Goal: Complete application form: Complete application form

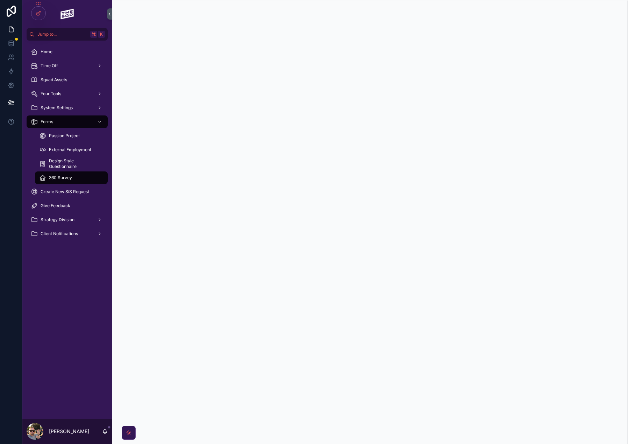
scroll to position [0, 0]
